Goal: Information Seeking & Learning: Learn about a topic

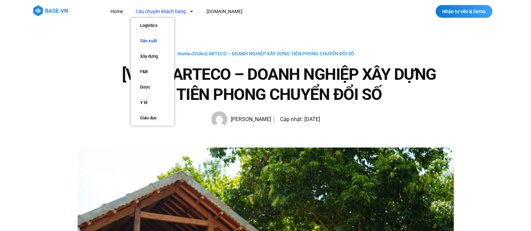
click at [153, 38] on link "Sản xuất" at bounding box center [153, 40] width 44 height 15
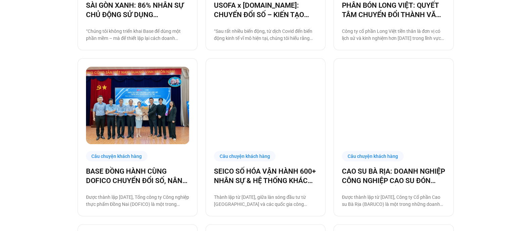
scroll to position [311, 0]
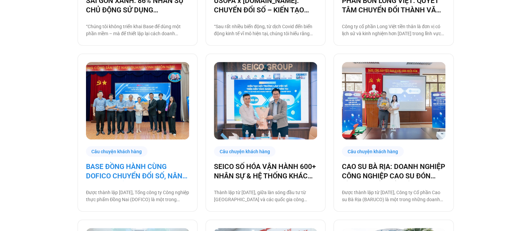
click at [152, 170] on link "BASE ĐỒNG HÀNH CÙNG DOFICO CHUYỂN ĐỔI SỐ, NÂNG CAO VỊ THẾ DOANH NGHIỆP VIỆT" at bounding box center [137, 171] width 103 height 19
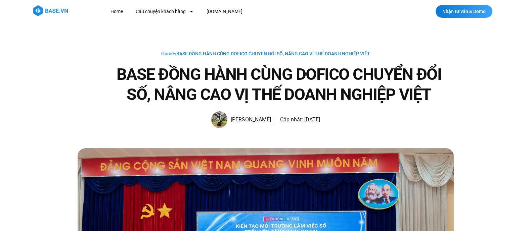
drag, startPoint x: 255, startPoint y: 129, endPoint x: 113, endPoint y: 64, distance: 155.2
copy footer "BASE ĐỒNG HÀNH CÙNG DOFICO CHUYỂN ĐỔI SỐ, NÂNG CAO VỊ THẾ DOANH NGHIỆP VIỆT Đoà…"
